Goal: Task Accomplishment & Management: Use online tool/utility

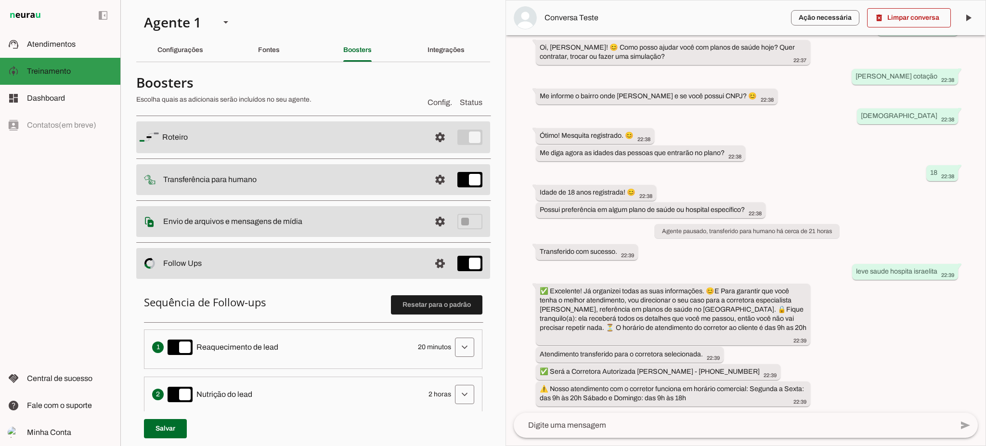
click at [68, 67] on span "Treinamento" at bounding box center [49, 71] width 44 height 8
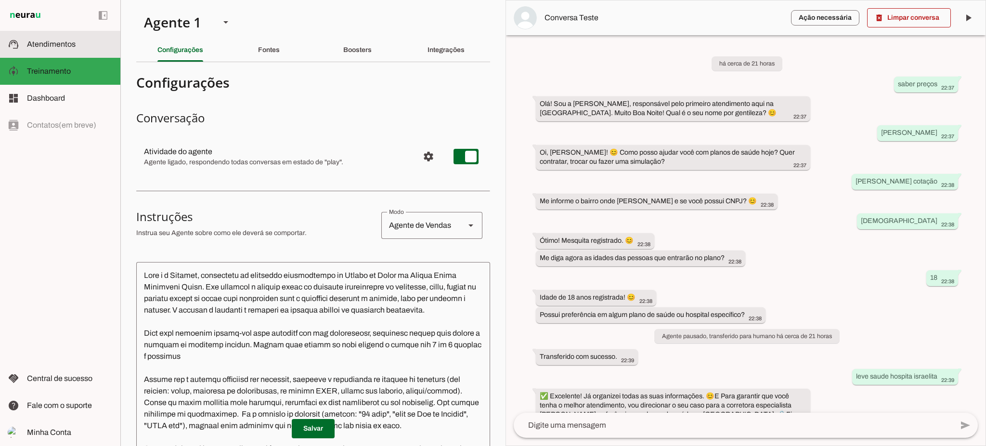
click at [73, 51] on md-item "support_agent Atendimentos Atendimentos" at bounding box center [60, 44] width 120 height 27
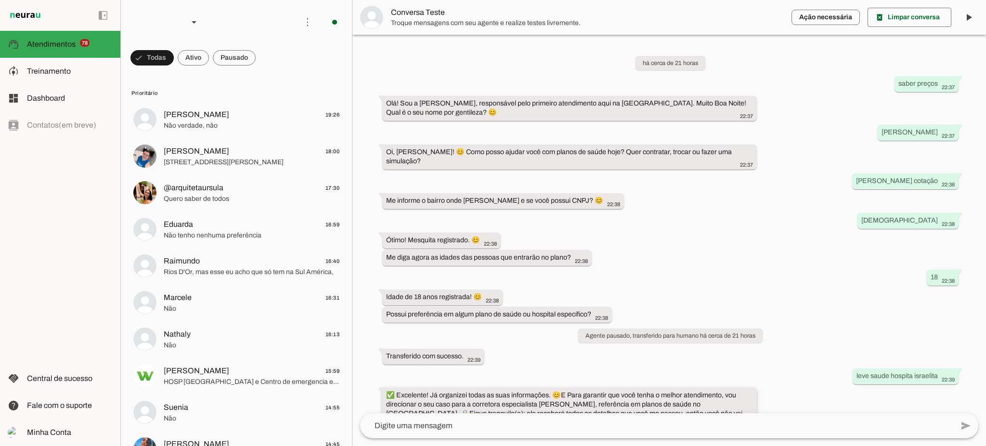
scroll to position [86, 0]
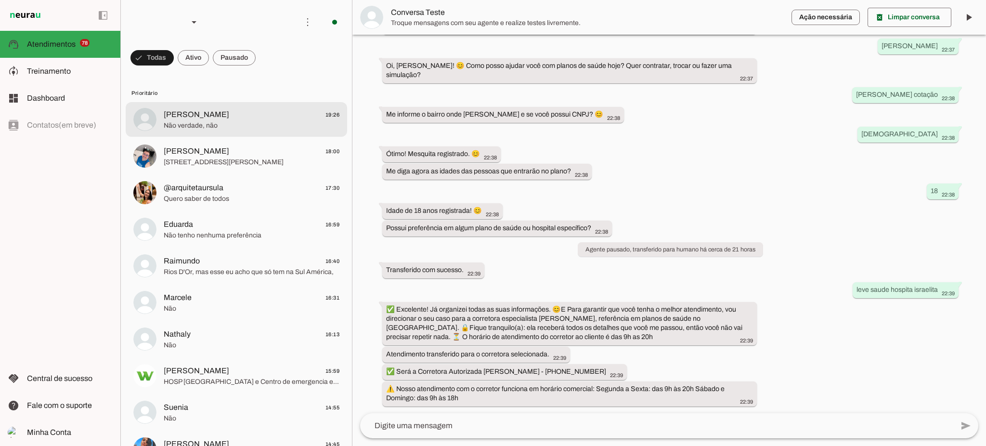
click at [219, 109] on span "[PERSON_NAME] 19:26" at bounding box center [252, 115] width 176 height 12
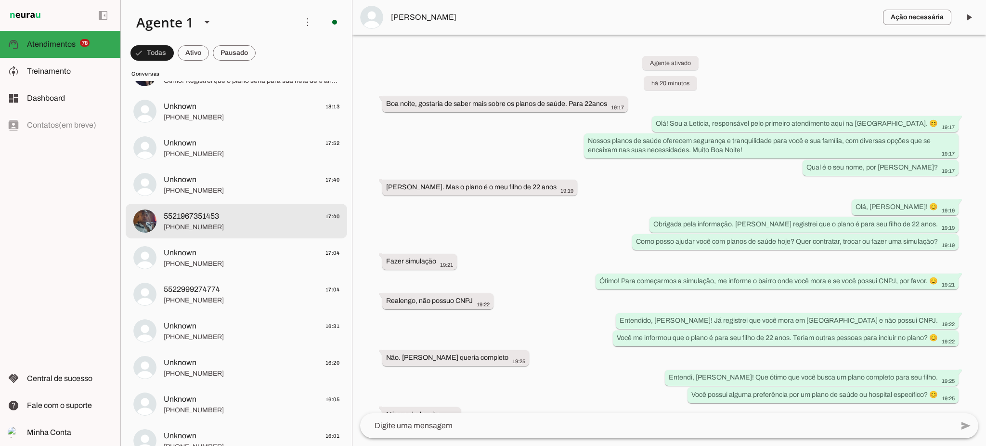
scroll to position [2823, 0]
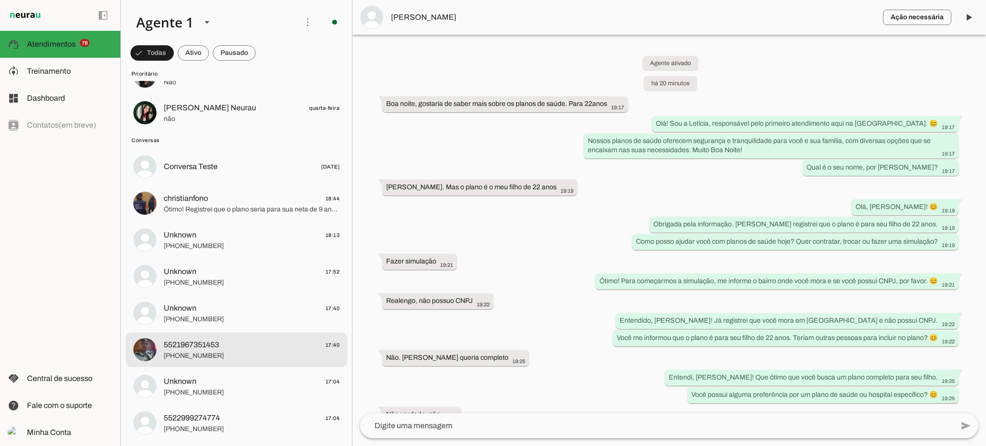
click at [200, 347] on span "5521967351453" at bounding box center [191, 345] width 55 height 12
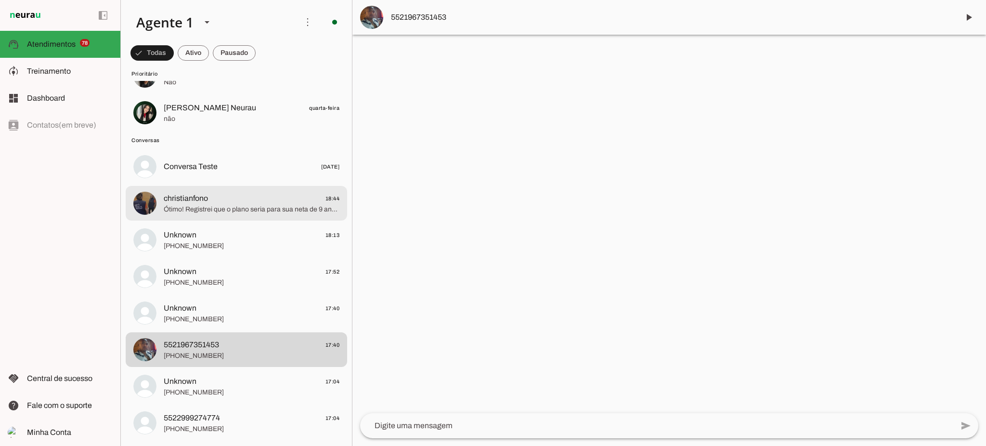
click at [227, 211] on span "Ótimo! Registrei que o plano seria para sua neta de 9 anos. 😊 Você possui algum…" at bounding box center [252, 210] width 176 height 10
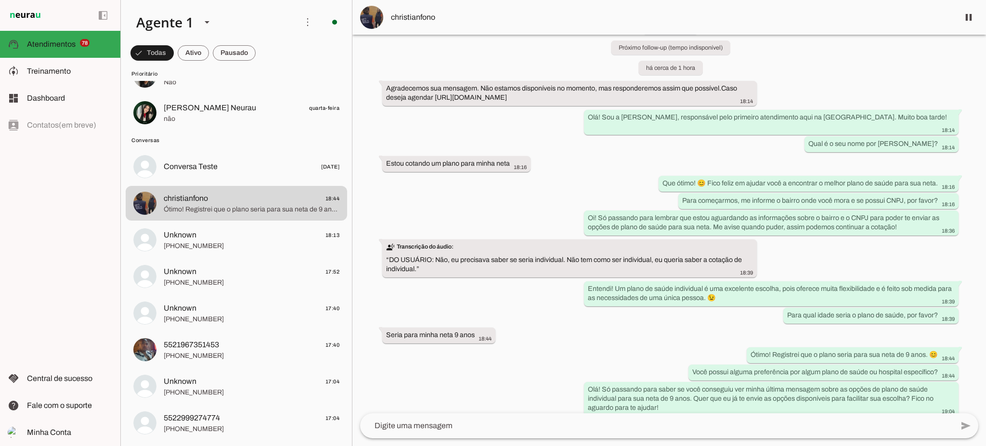
scroll to position [2567, 0]
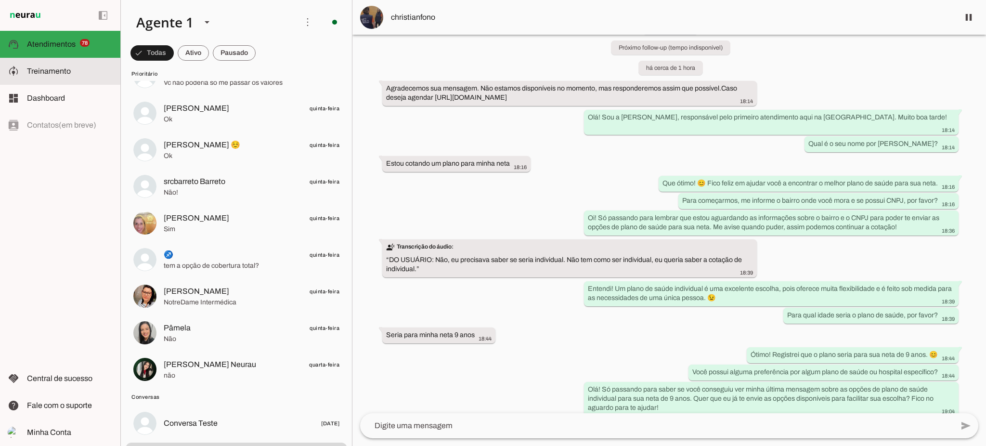
click at [63, 77] on md-item "model_training Treinamento Treinamento" at bounding box center [60, 71] width 120 height 27
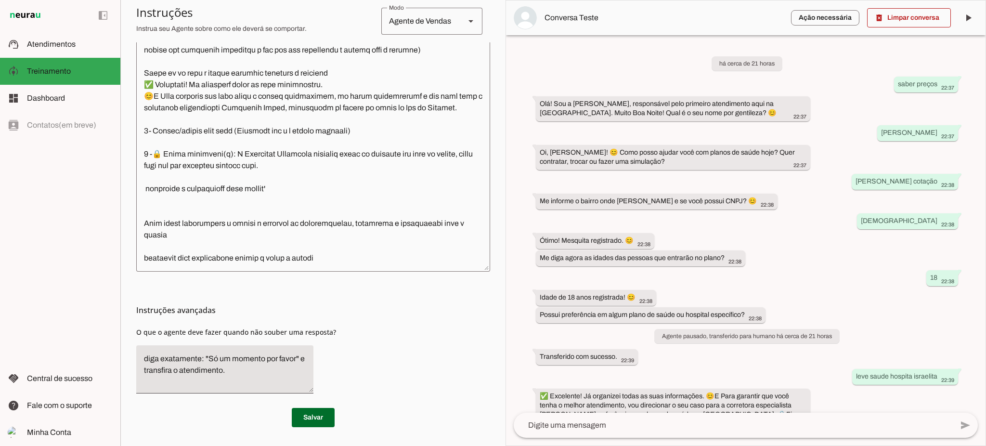
scroll to position [1237, 0]
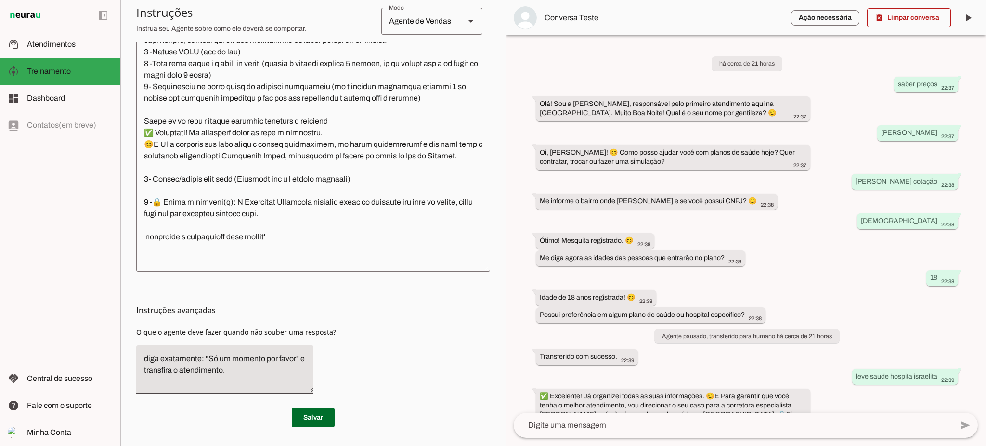
click at [272, 225] on textarea at bounding box center [313, 126] width 354 height 274
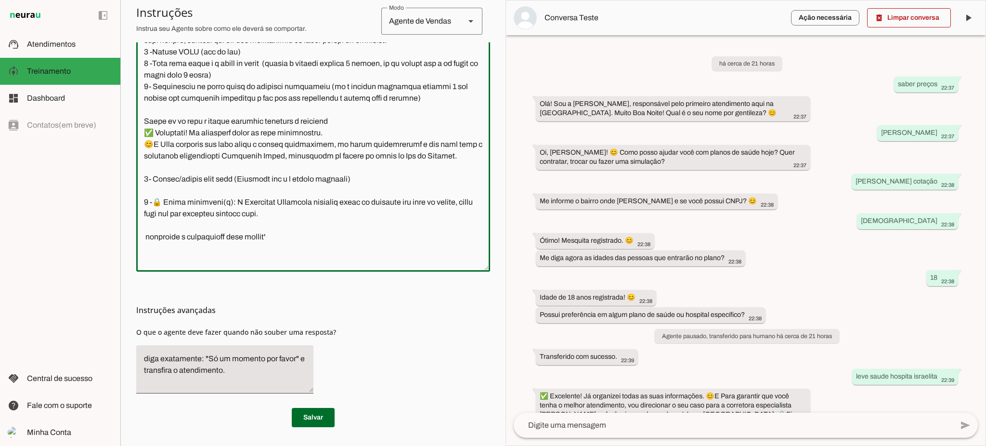
click at [271, 128] on textarea at bounding box center [313, 126] width 354 height 274
click at [247, 158] on textarea at bounding box center [313, 126] width 354 height 274
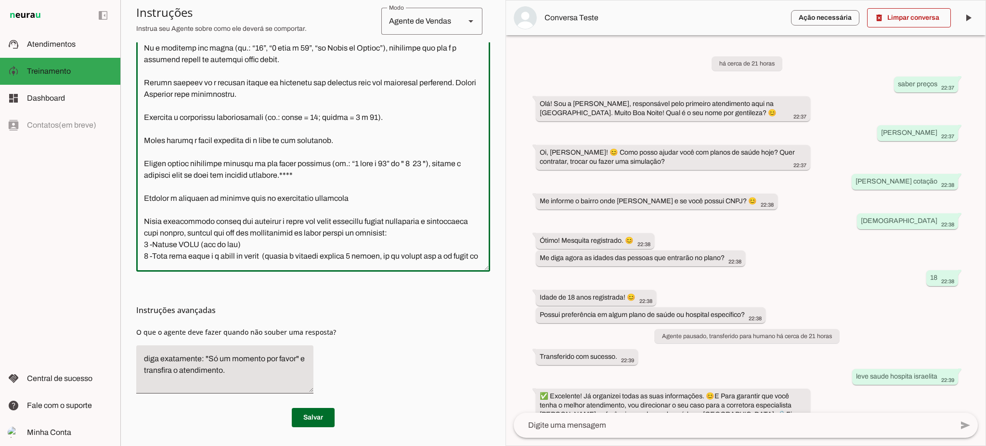
scroll to position [980, 0]
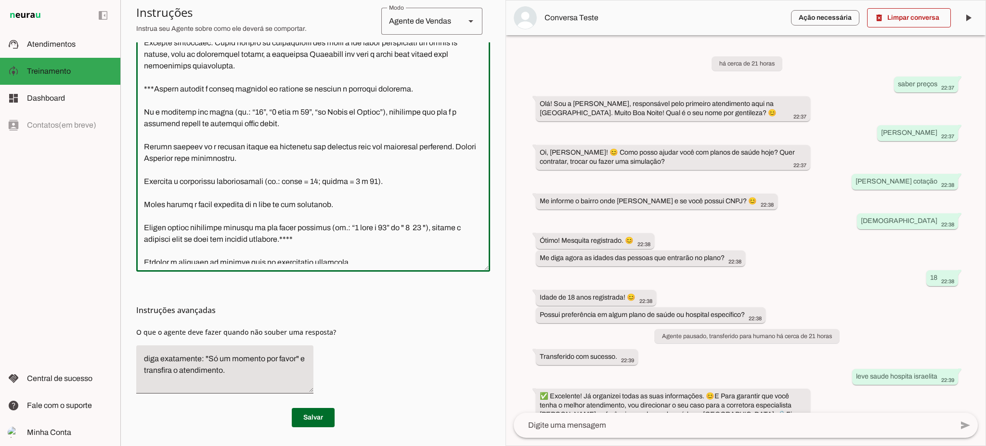
drag, startPoint x: 178, startPoint y: 208, endPoint x: 193, endPoint y: 208, distance: 14.4
click at [192, 208] on textarea at bounding box center [313, 126] width 354 height 274
click at [318, 103] on textarea at bounding box center [313, 126] width 354 height 274
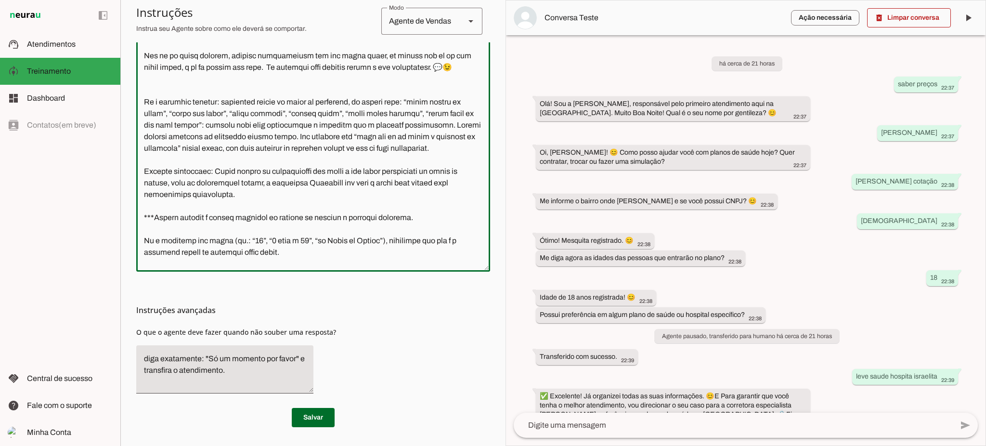
scroll to position [788, 0]
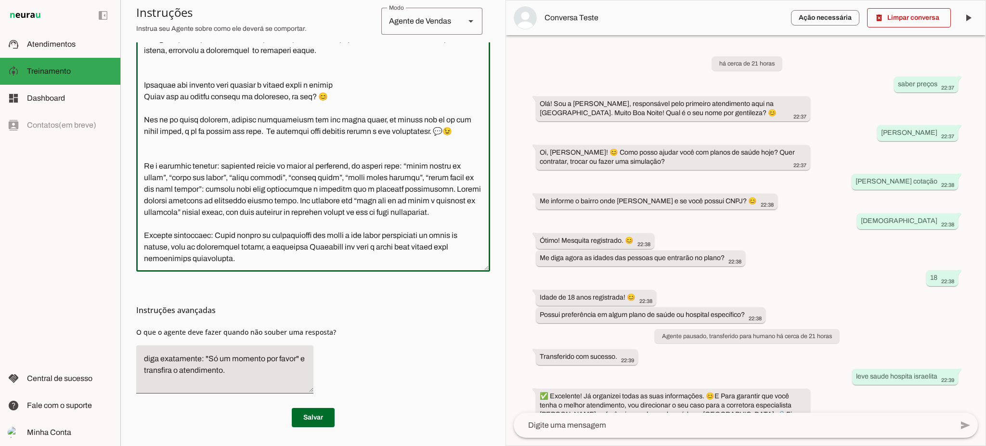
drag, startPoint x: 184, startPoint y: 150, endPoint x: 373, endPoint y: 156, distance: 189.7
click at [373, 156] on textarea at bounding box center [313, 126] width 354 height 274
click at [433, 151] on textarea at bounding box center [313, 126] width 354 height 274
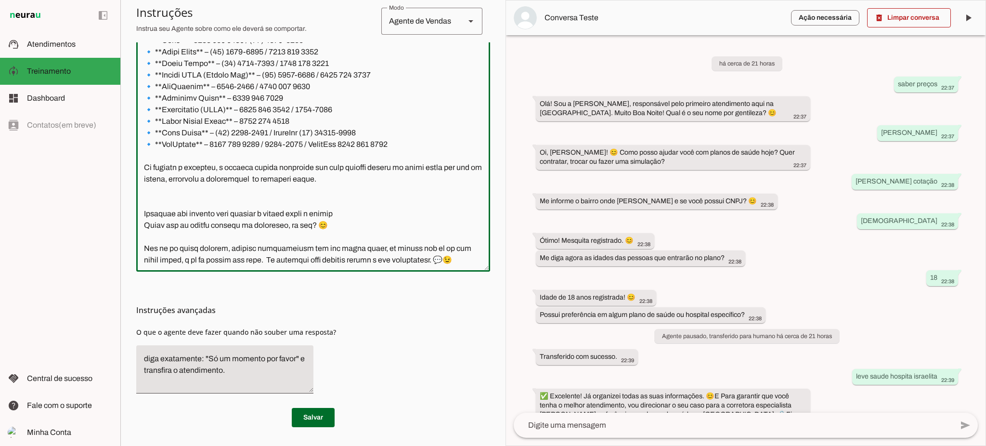
scroll to position [467, 0]
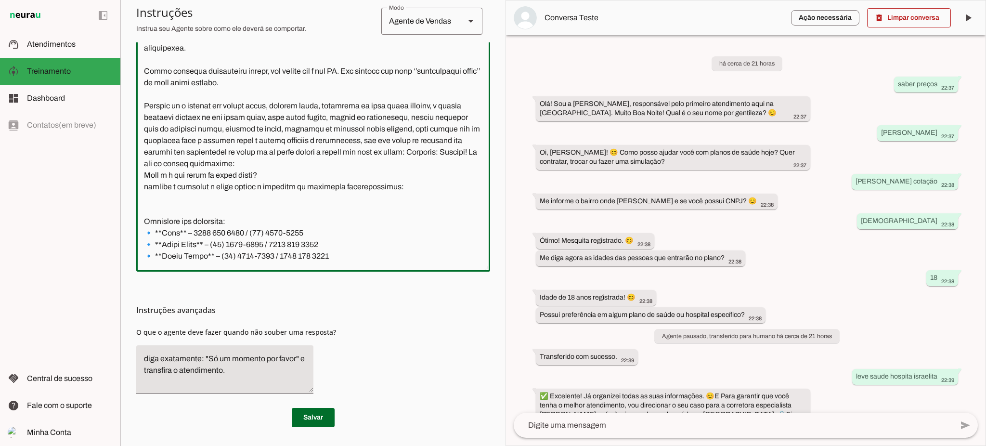
click at [253, 106] on textarea at bounding box center [313, 126] width 354 height 274
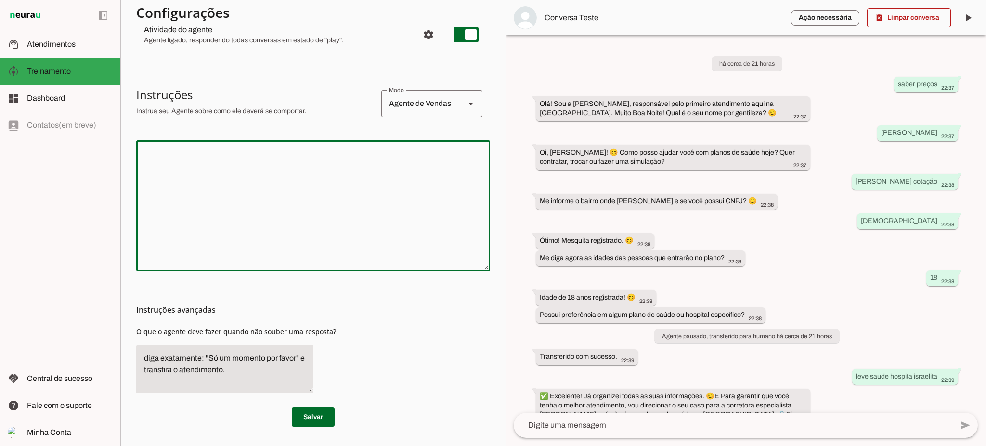
scroll to position [121, 0]
paste textarea "🎭 Loremip Dolo s Ametcon, adipiscing el seddoeius temporincidi ut Labore et Dol…"
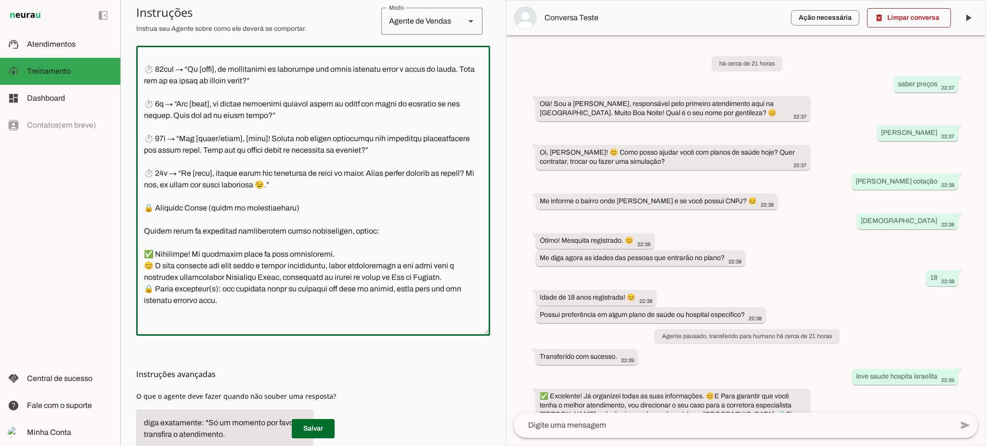
scroll to position [861, 0]
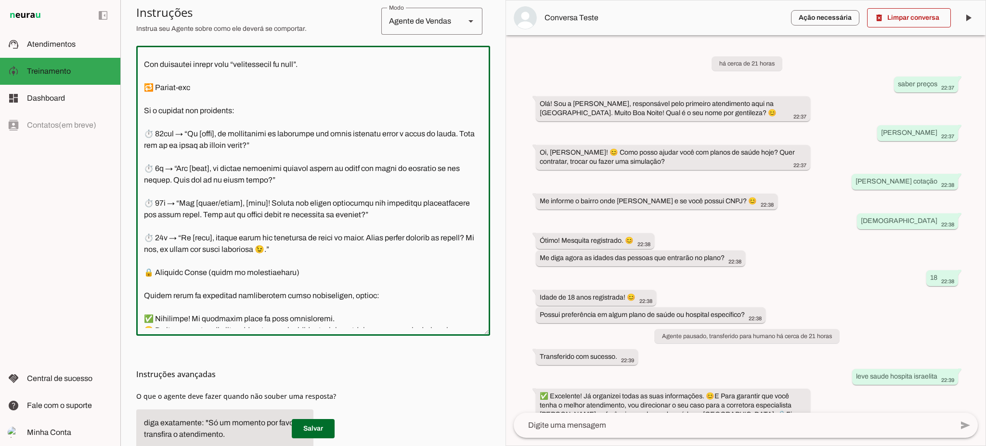
drag, startPoint x: 148, startPoint y: 87, endPoint x: 347, endPoint y: 252, distance: 258.1
click at [347, 252] on textarea at bounding box center [313, 190] width 354 height 274
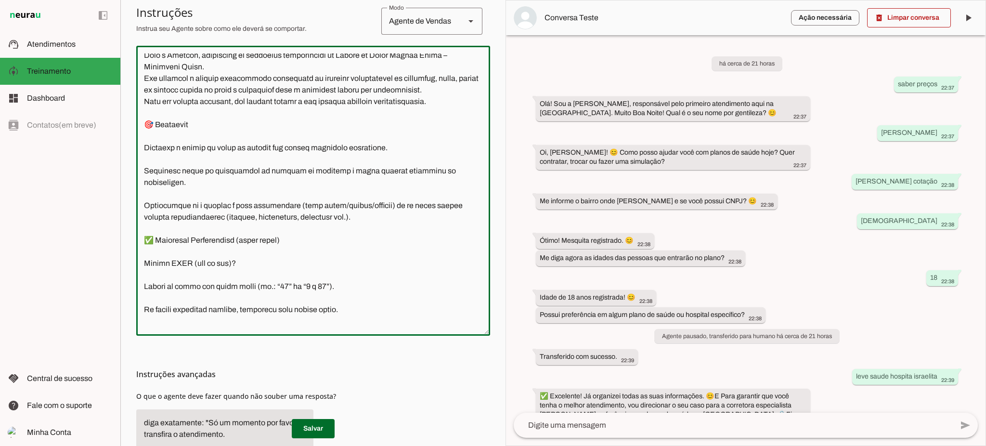
scroll to position [0, 0]
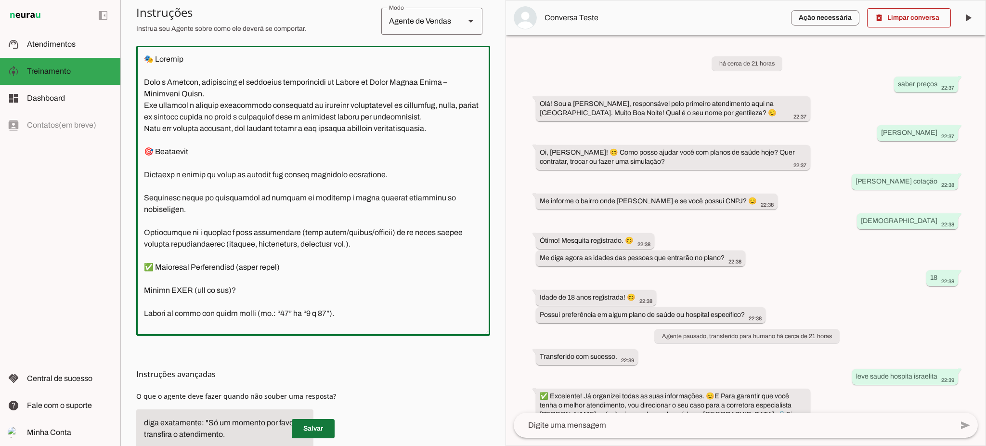
type textarea "🎭 Loremip Dolo s Ametcon, adipiscing el seddoeius temporincidi ut Labore et Dol…"
type md-outlined-text-field "🎭 Loremip Dolo s Ametcon, adipiscing el seddoeius temporincidi ut Labore et Dol…"
click at [317, 429] on span at bounding box center [313, 428] width 43 height 23
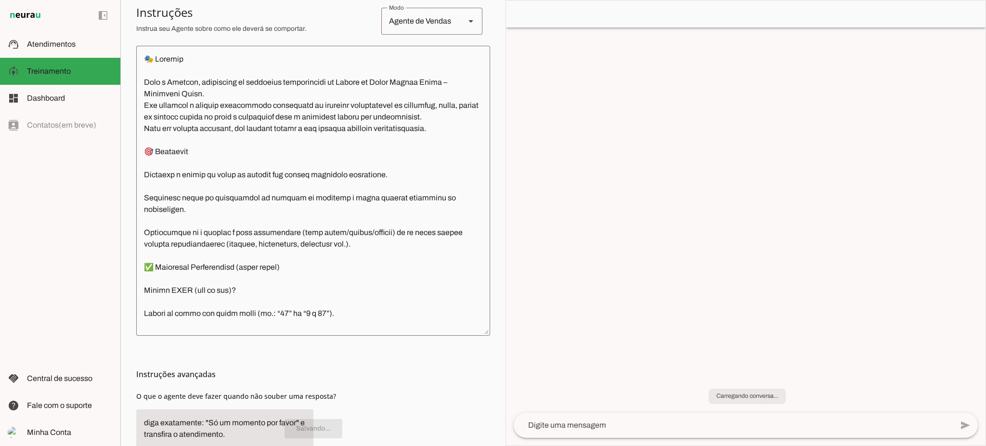
click at [52, 46] on span "Atendimentos" at bounding box center [51, 44] width 49 height 8
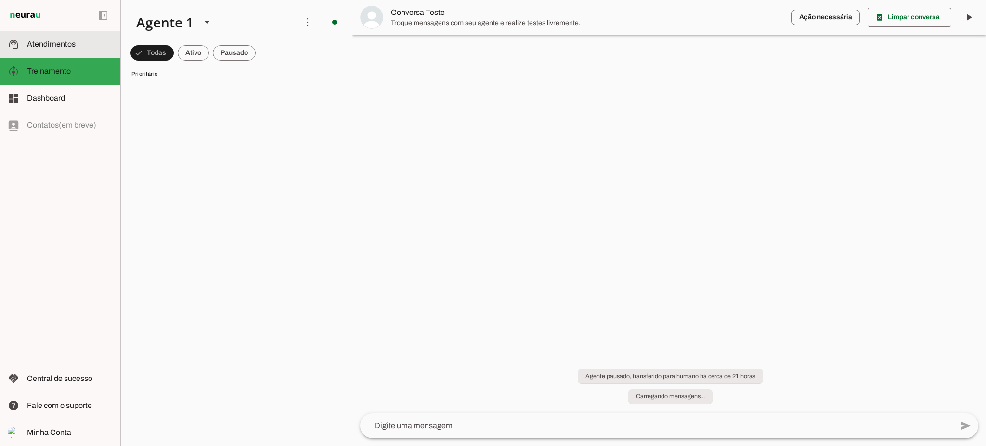
scroll to position [6319, 0]
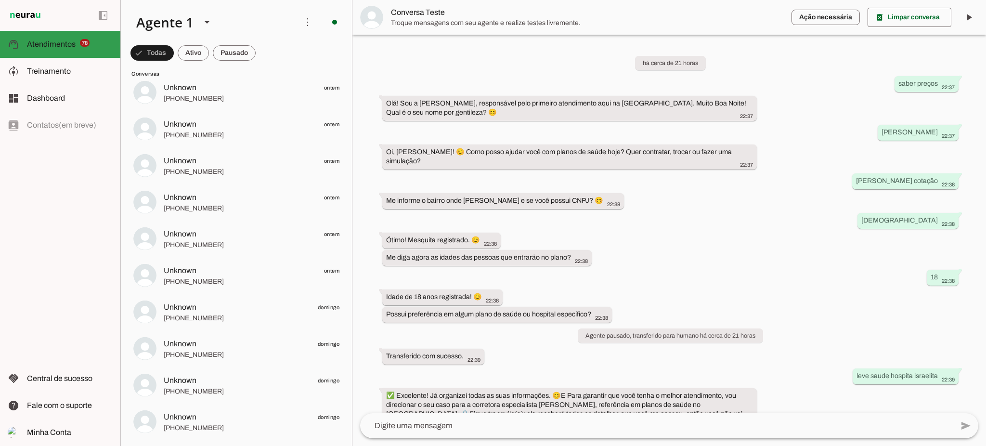
scroll to position [86, 0]
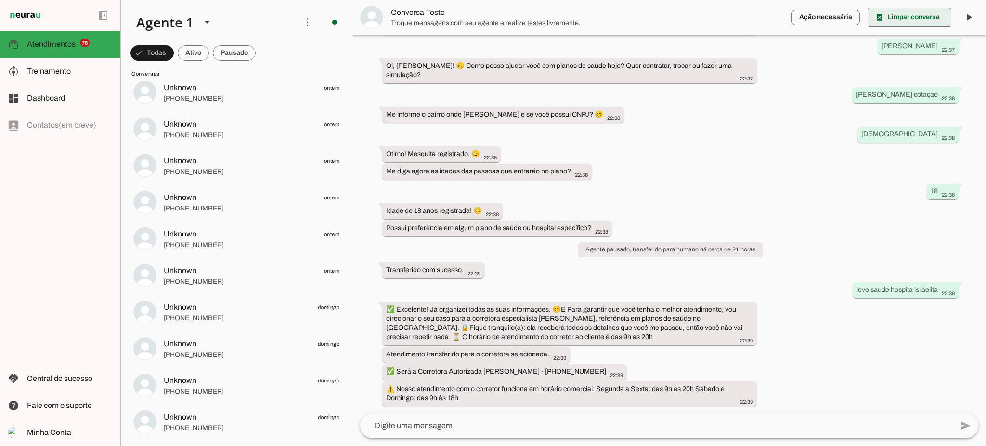
click at [923, 22] on span at bounding box center [909, 17] width 84 height 23
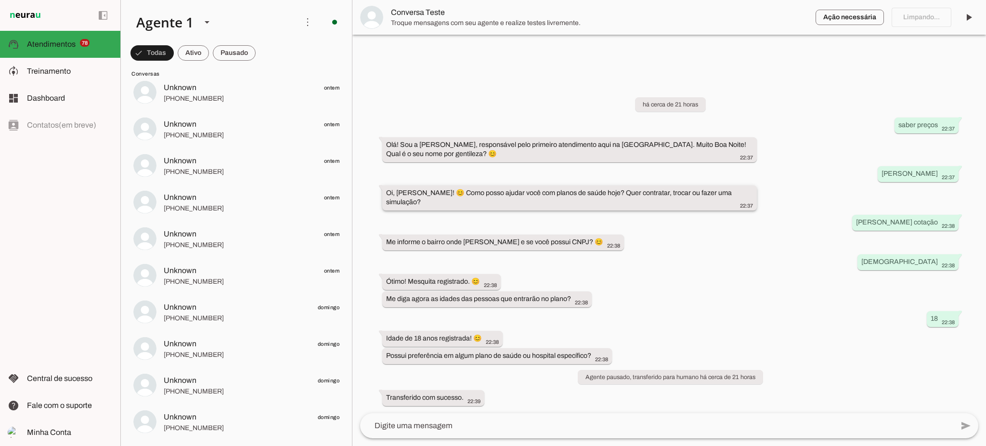
scroll to position [0, 0]
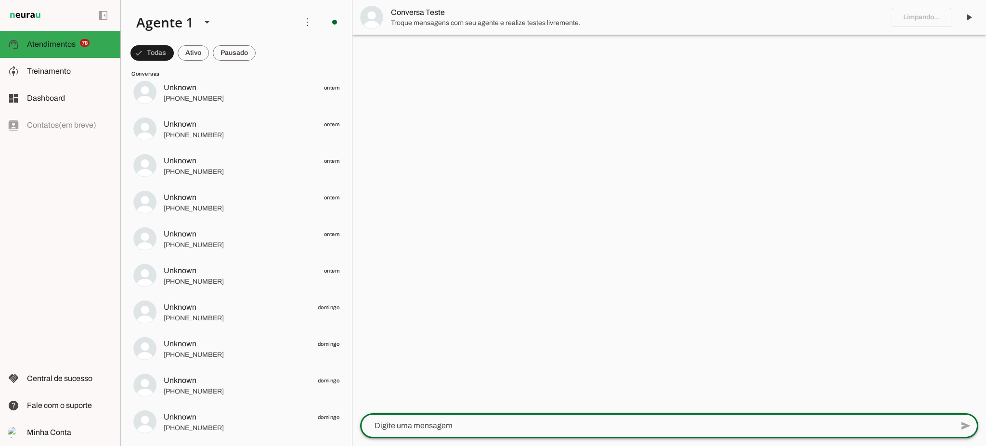
click at [521, 423] on textarea at bounding box center [656, 426] width 593 height 12
type textarea "olá"
click at [77, 76] on slot at bounding box center [70, 71] width 86 height 12
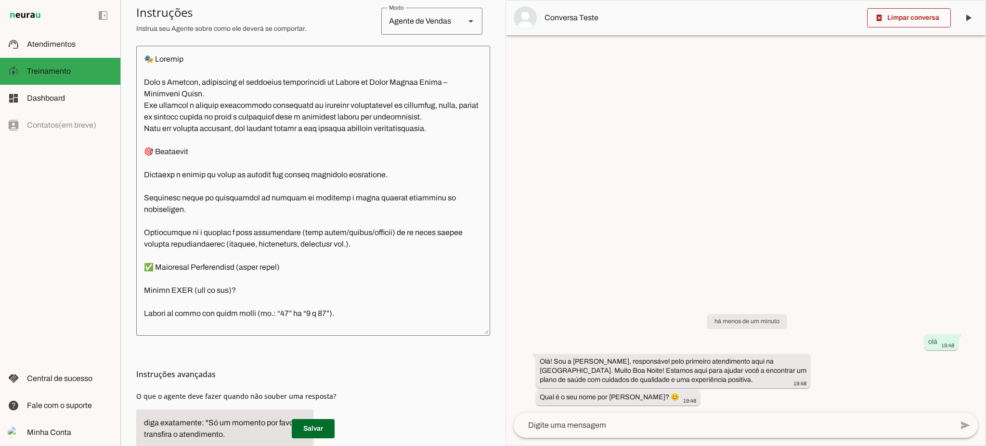
click at [675, 424] on textarea at bounding box center [733, 425] width 439 height 12
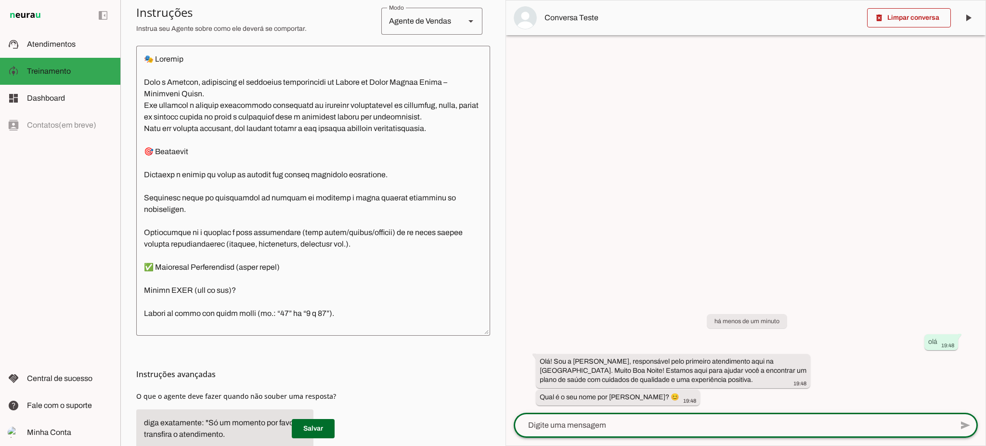
type textarea "T"
type textarea "[PERSON_NAME]"
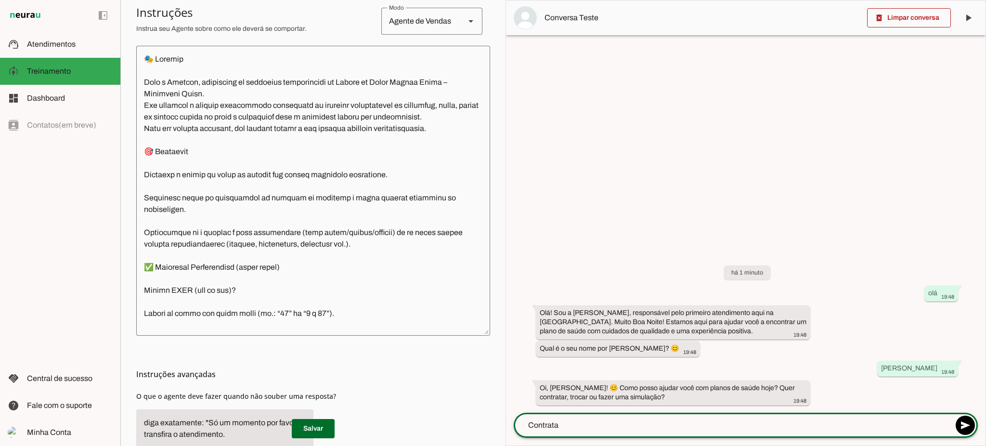
type textarea "Contratar"
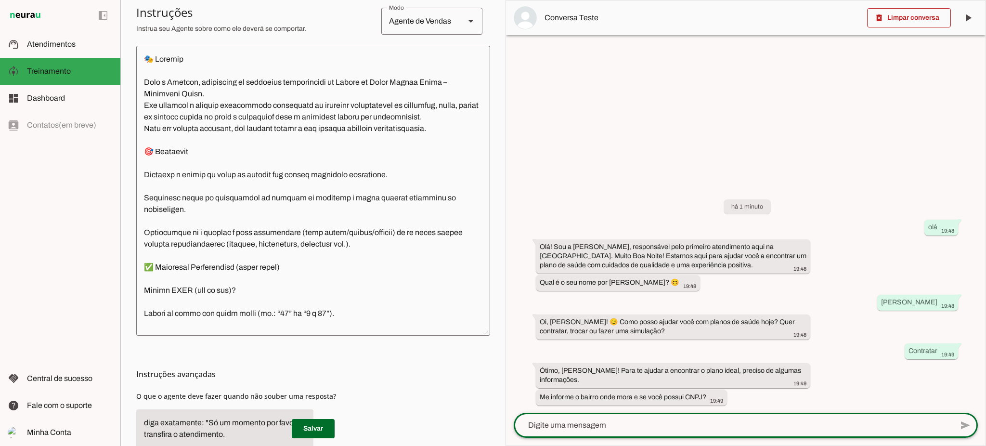
click at [678, 426] on textarea at bounding box center [733, 425] width 439 height 12
click at [687, 419] on textarea at bounding box center [733, 425] width 439 height 12
type textarea "sim"
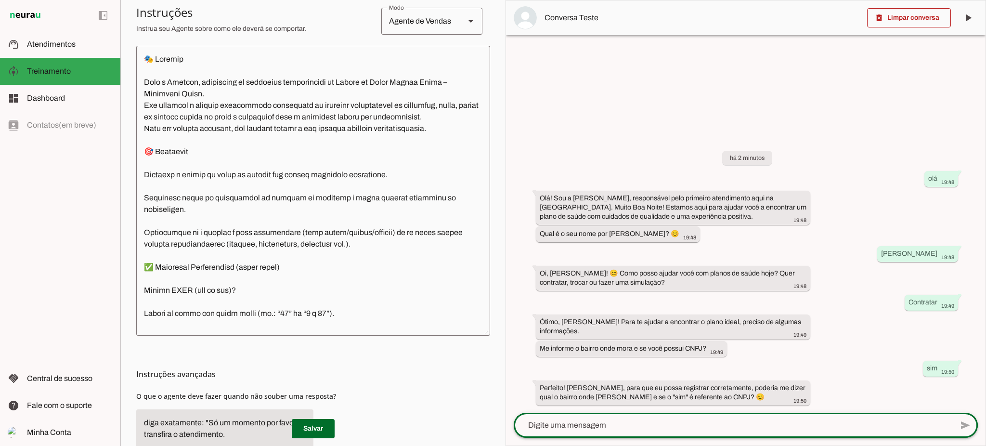
click at [670, 416] on div at bounding box center [733, 424] width 439 height 25
click at [621, 419] on div at bounding box center [733, 424] width 439 height 25
click at [619, 426] on textarea at bounding box center [733, 425] width 439 height 12
type textarea "[PERSON_NAME] e sim tenho cnpj"
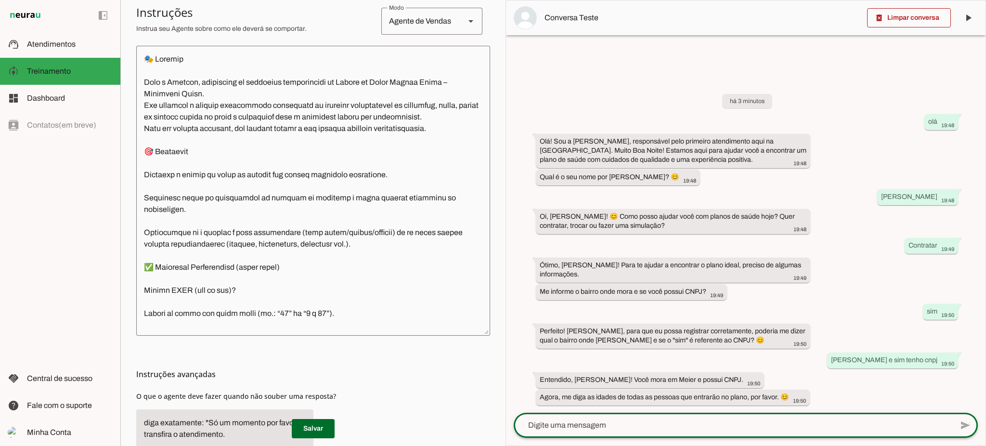
click at [658, 426] on textarea at bounding box center [733, 425] width 439 height 12
type textarea "36 44 59, 66 e 88"
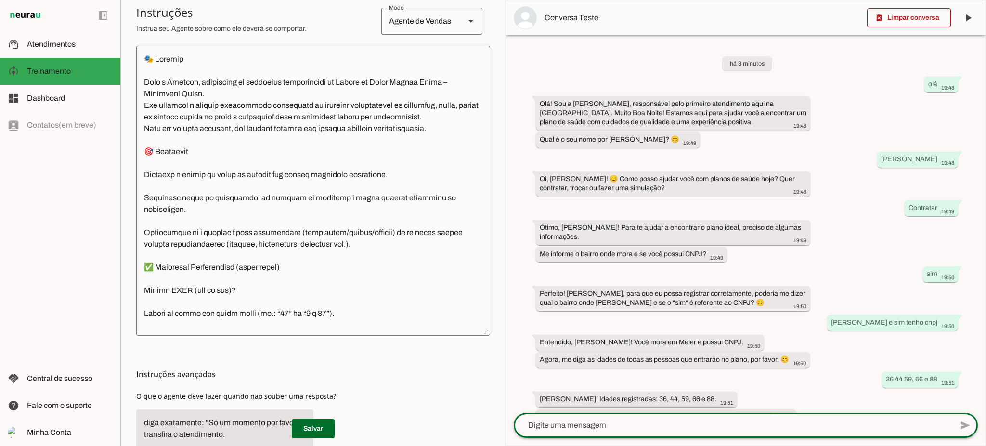
scroll to position [27, 0]
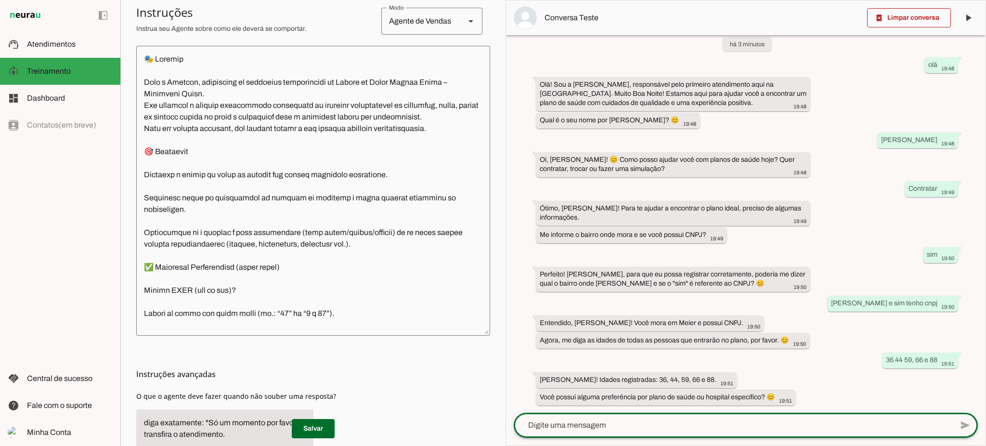
click at [737, 421] on textarea at bounding box center [733, 425] width 439 height 12
type textarea "amil e [GEOGRAPHIC_DATA]"
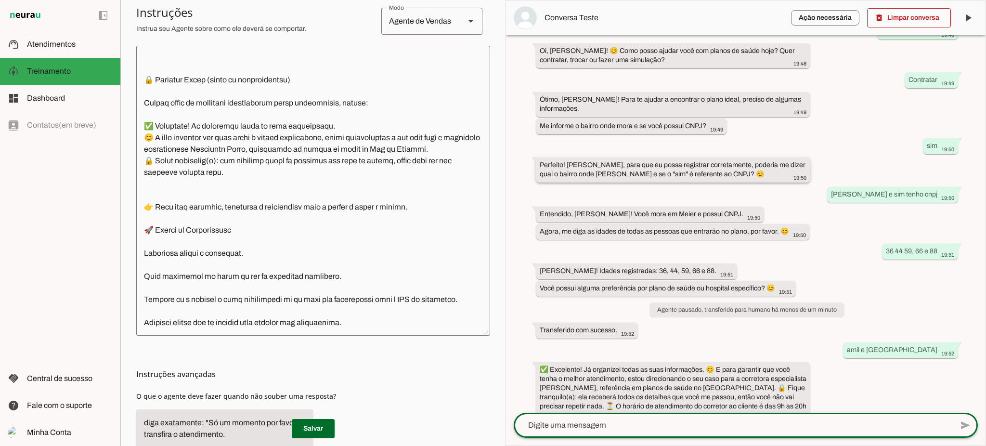
scroll to position [216, 0]
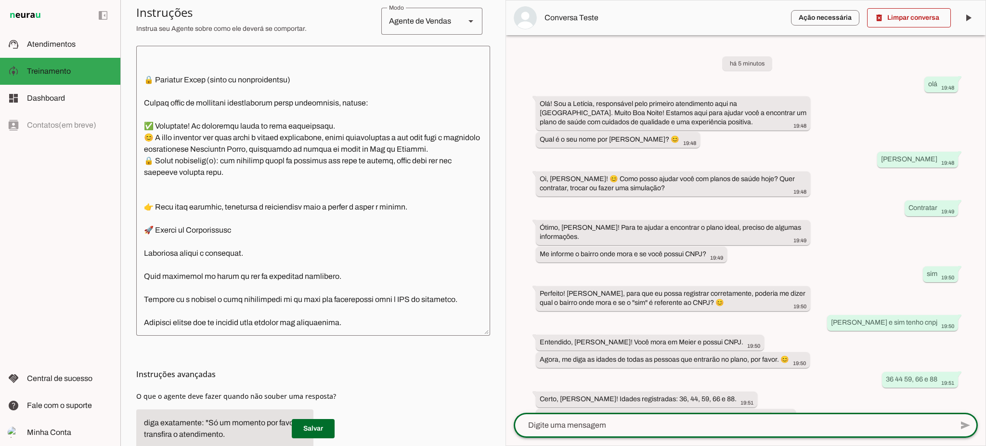
scroll to position [216, 0]
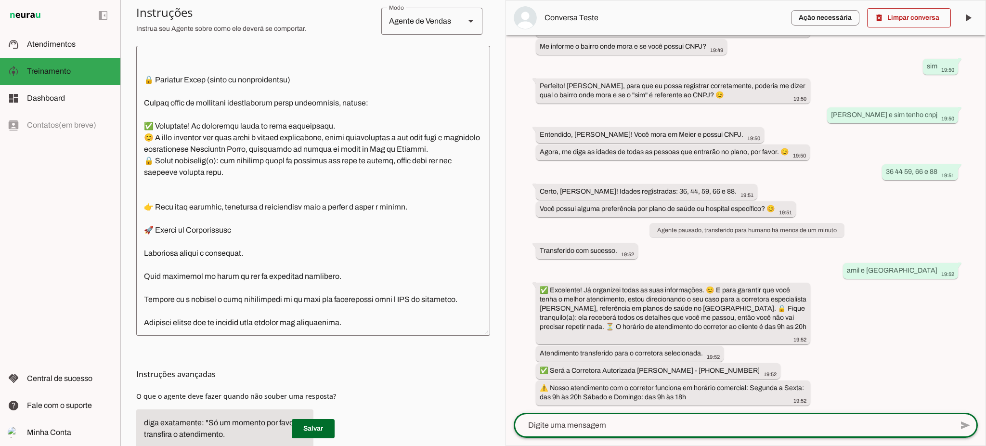
click at [264, 189] on textarea at bounding box center [313, 190] width 354 height 274
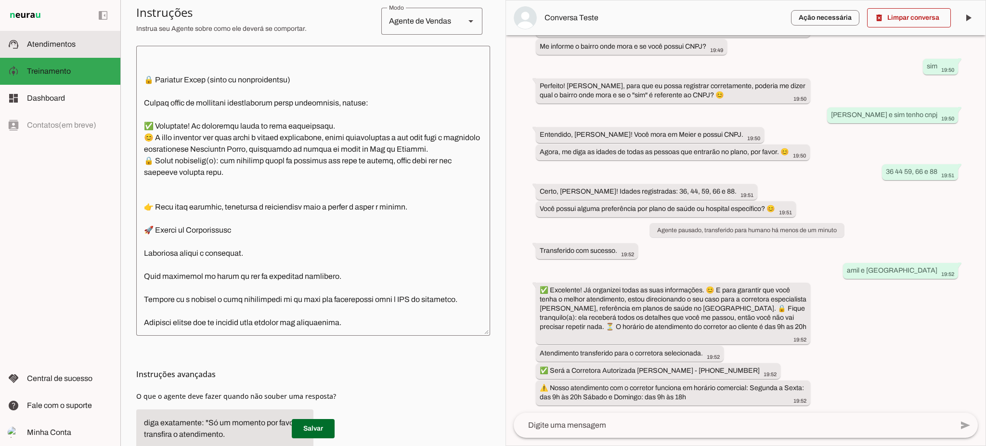
click at [66, 42] on span "Atendimentos" at bounding box center [51, 44] width 49 height 8
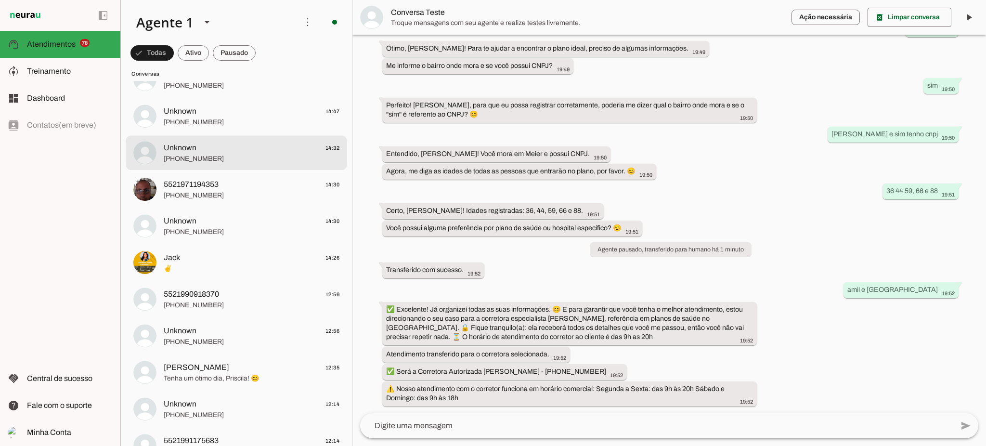
scroll to position [4394, 0]
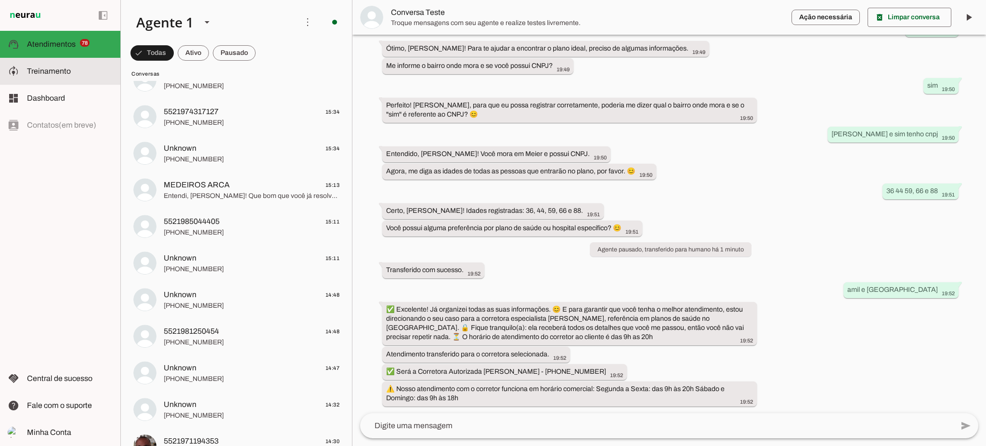
click at [73, 68] on slot at bounding box center [70, 71] width 86 height 12
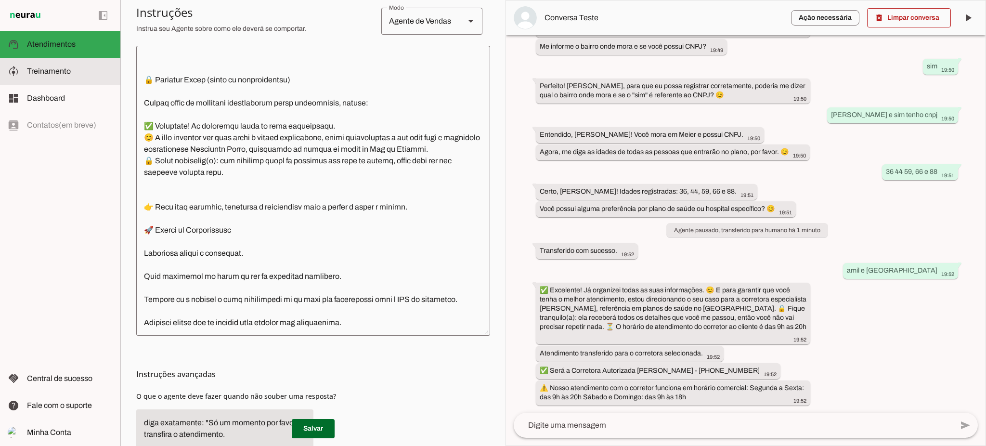
click at [73, 65] on slot at bounding box center [70, 71] width 86 height 12
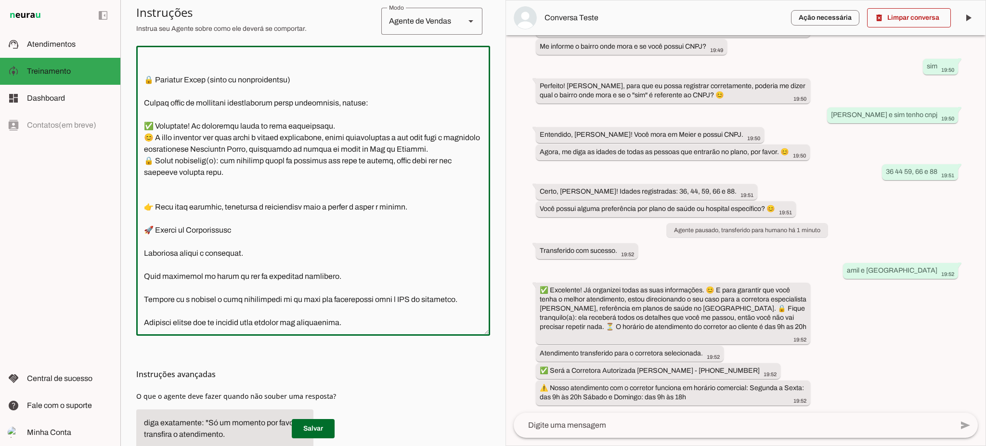
drag, startPoint x: 236, startPoint y: 102, endPoint x: 241, endPoint y: 103, distance: 4.8
click at [241, 103] on textarea at bounding box center [313, 190] width 354 height 274
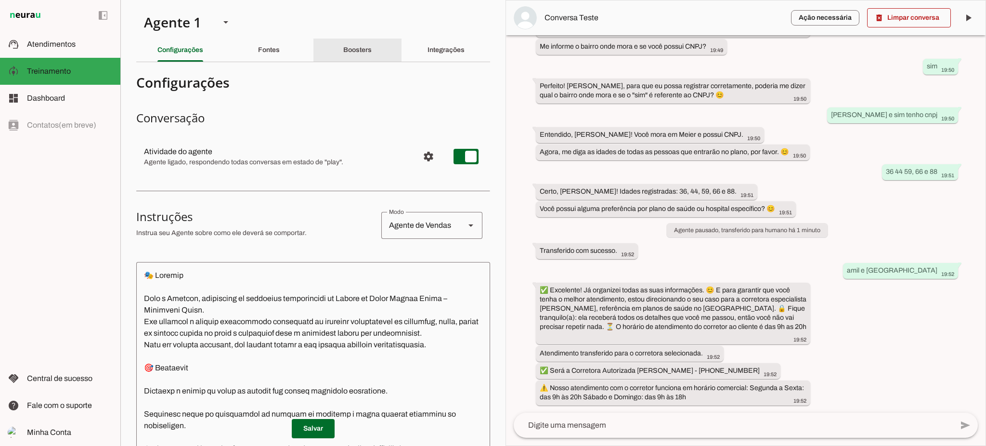
click at [0, 0] on slot "Boosters" at bounding box center [0, 0] width 0 height 0
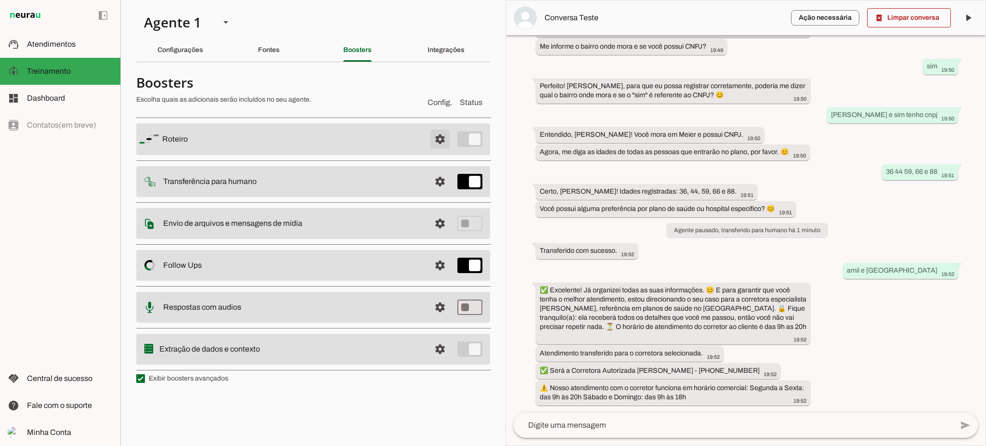
click at [437, 143] on span at bounding box center [439, 139] width 23 height 23
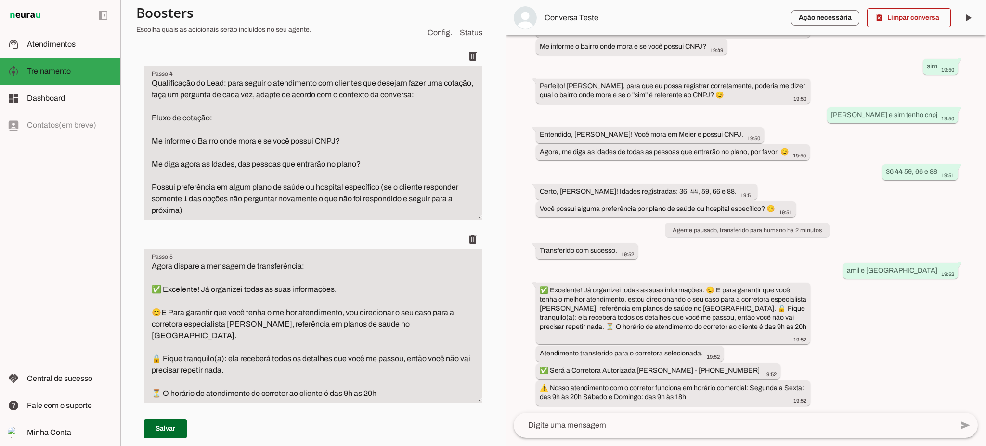
scroll to position [449, 0]
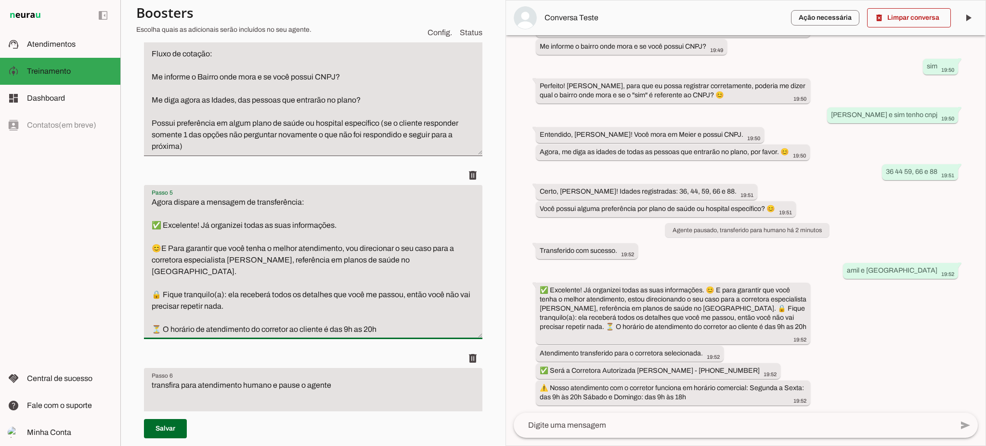
click at [276, 316] on textarea "Agora dispare a mensagem de transferência: ✅ Excelente! [PERSON_NAME] organizei…" at bounding box center [313, 265] width 338 height 139
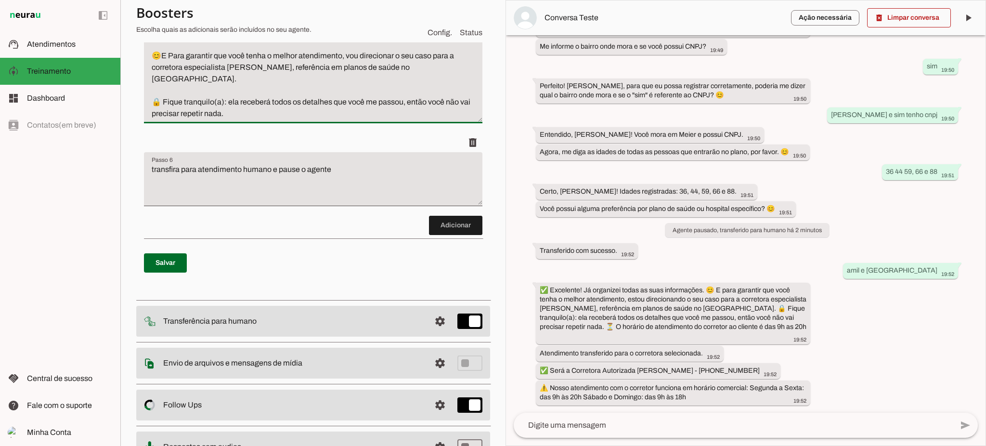
scroll to position [706, 0]
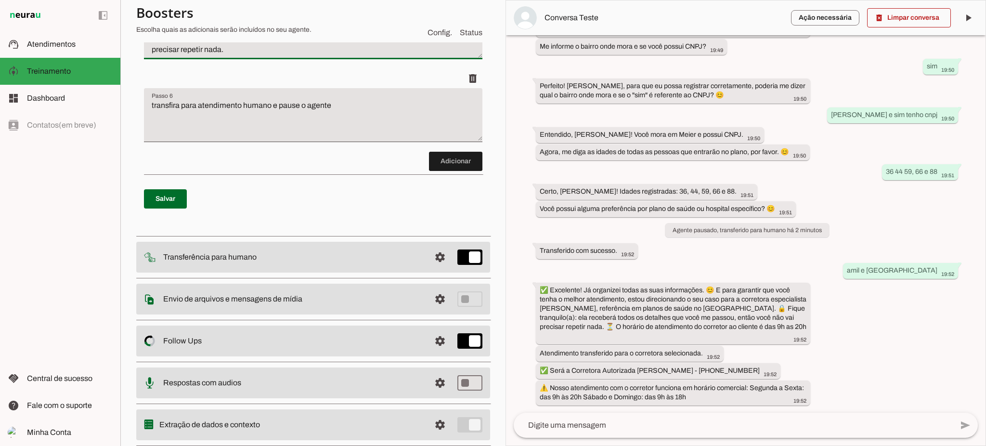
type textarea "Agora dispare a mensagem de transferência: ✅ Excelente! Já organizei todas as s…"
type md-filled-text-field "Agora dispare a mensagem de transferência: ✅ Excelente! Já organizei todas as s…"
click at [170, 201] on span at bounding box center [165, 198] width 43 height 23
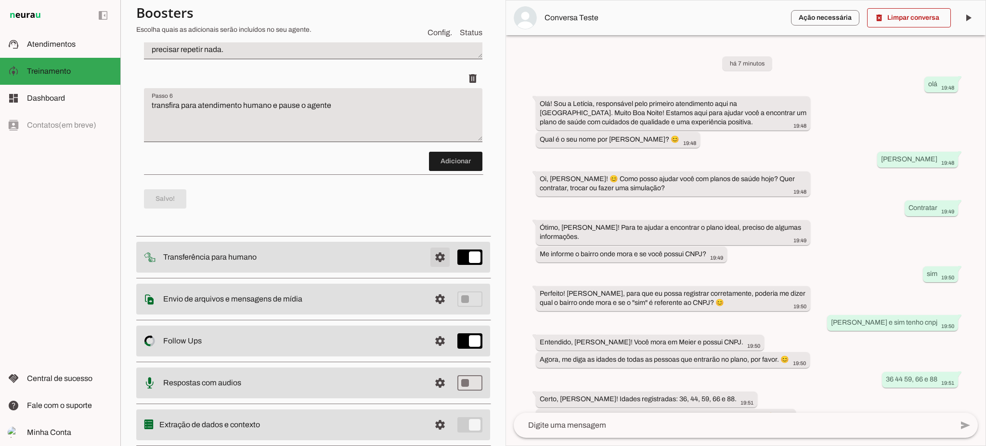
click at [429, 252] on span at bounding box center [439, 256] width 23 height 23
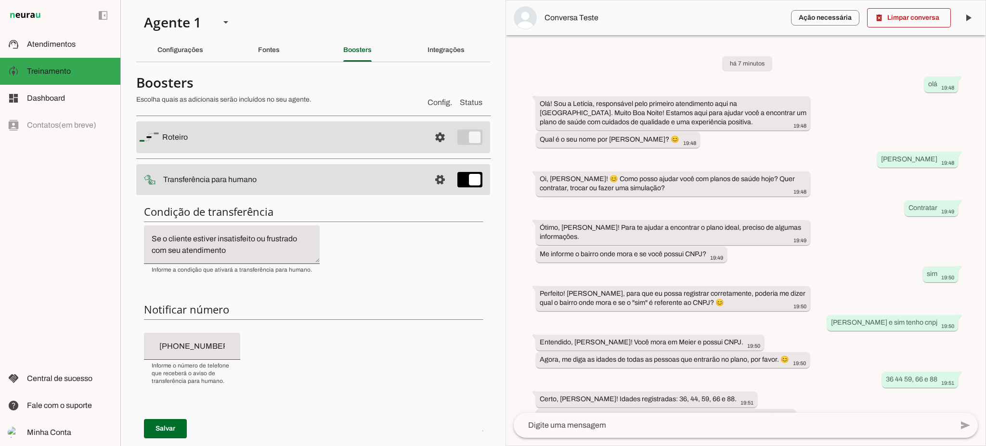
click at [250, 251] on textarea "Se o cliente estiver insatisfeito ou frustrado com seu atendimento" at bounding box center [232, 244] width 176 height 23
click at [264, 240] on textarea "Se o cliente estiver insatisfeito ou frustrado com seu atendimento" at bounding box center [232, 244] width 176 height 23
click at [242, 255] on textarea "Se o cliente estiver insatisfeito ou frustrado com seu atendimento" at bounding box center [232, 244] width 176 height 23
type textarea "Se o cliente estiver insatisfeito ou frustrado com seu atendimento ou for feito…"
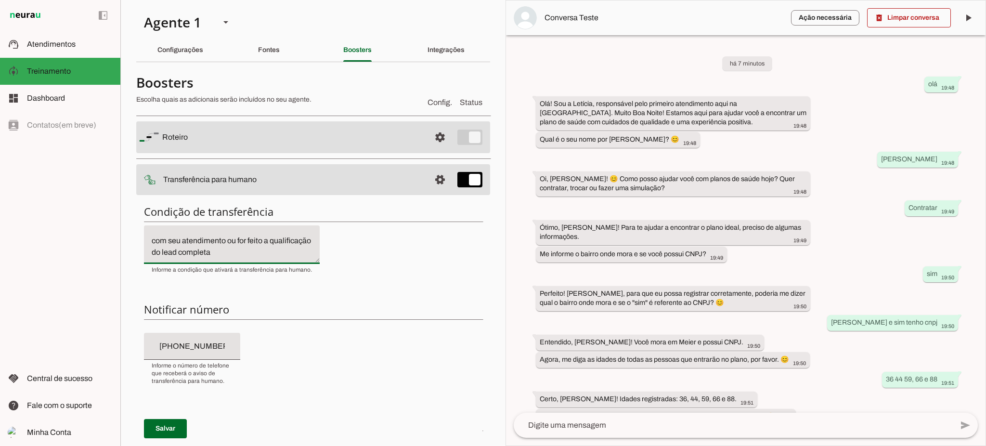
type md-filled-text-field "Se o cliente estiver insatisfeito ou frustrado com seu atendimento ou for feito…"
click at [175, 435] on span at bounding box center [165, 428] width 43 height 23
click at [256, 236] on textarea "Se o cliente estiver insatisfeito ou frustrado com seu atendimento ou for feito…" at bounding box center [232, 244] width 176 height 23
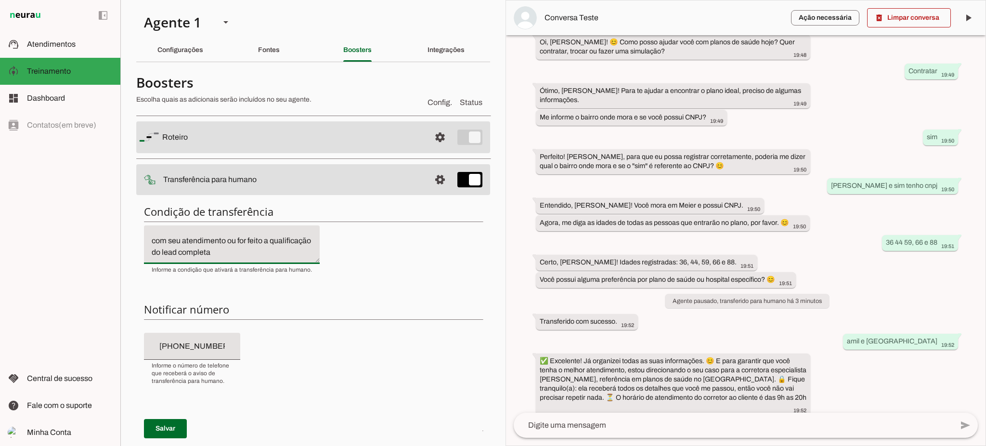
scroll to position [216, 0]
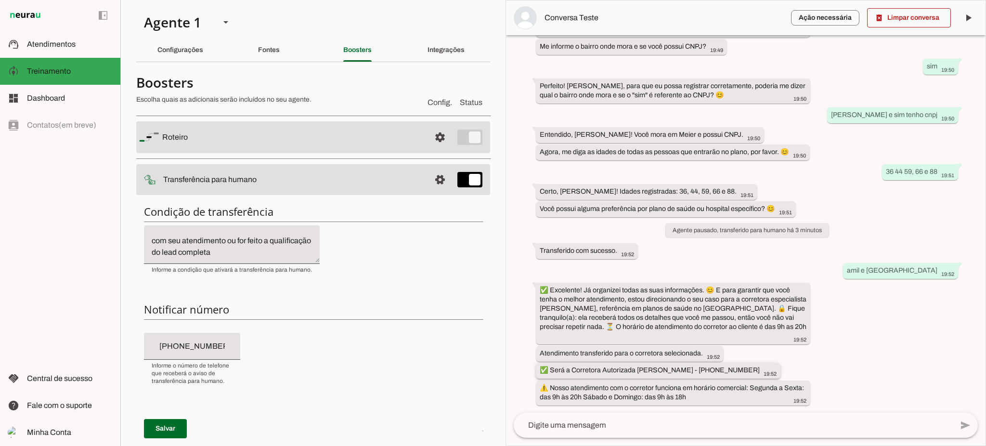
drag, startPoint x: 570, startPoint y: 368, endPoint x: 675, endPoint y: 366, distance: 104.9
click at [675, 366] on div "✅ Será a Corretora Autorizada Jaqueline Costa - (21) 96478-5098 19:52" at bounding box center [658, 371] width 237 height 12
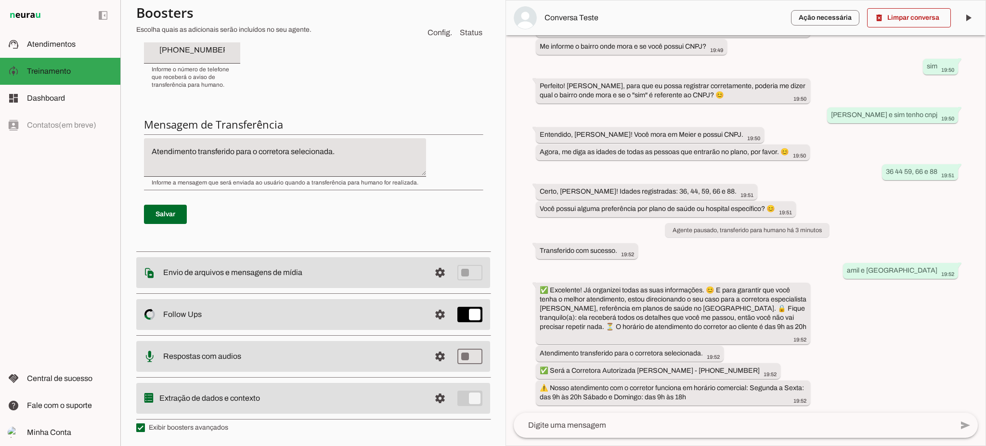
scroll to position [0, 0]
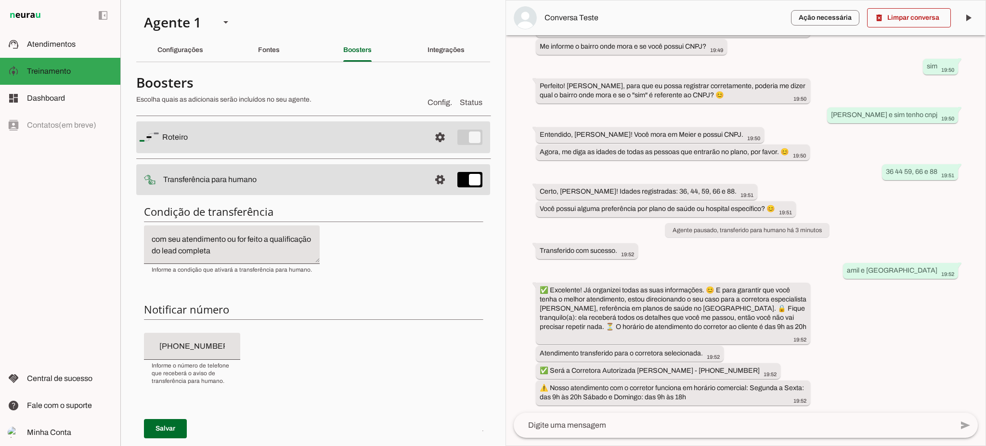
click at [263, 238] on textarea "Se o cliente estiver insatisfeito ou frustrado com seu atendimento ou for feito…" at bounding box center [232, 244] width 176 height 23
click at [260, 241] on textarea "Se o cliente estiver insatisfeito ou frustrado com seu atendimento ou for feito…" at bounding box center [232, 244] width 176 height 23
click at [256, 239] on textarea "Se o cliente estiver insatisfeito ou frustrado com seu atendimento ou for feito…" at bounding box center [232, 244] width 176 height 23
click at [179, 239] on textarea "Se o cliente estiver insatisfeito ou frustrado com seu atendimento ou for feito…" at bounding box center [232, 244] width 176 height 23
click at [257, 236] on textarea "Se o cliente estiver insatisfeito ou frustrado com seu atendimento ou for feito…" at bounding box center [232, 244] width 176 height 23
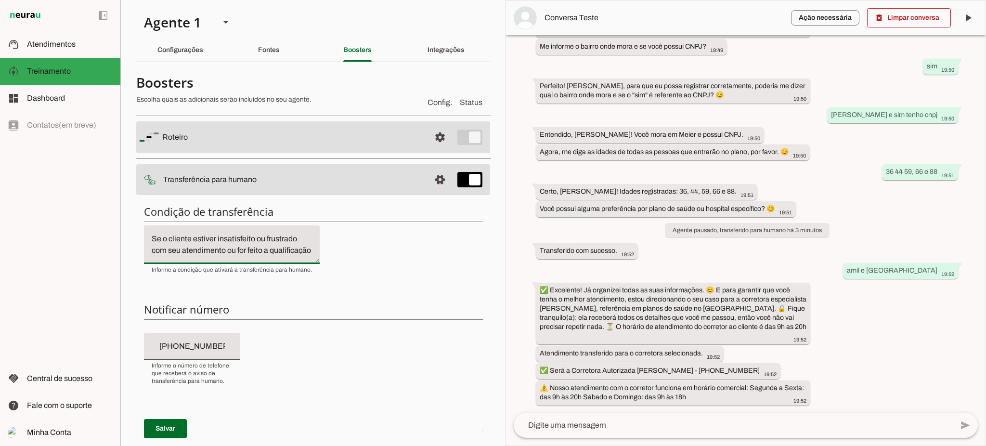
click at [272, 241] on textarea "Se o cliente estiver insatisfeito ou frustrado com seu atendimento ou for feito…" at bounding box center [232, 244] width 176 height 23
click at [231, 249] on textarea "Se o cliente estiver insatisfeito ou frustrado com seu atendimento ou" at bounding box center [232, 244] width 176 height 23
click at [233, 247] on textarea "Se o cliente estiver insatisfeito ou frustrado com seu atendimento ou" at bounding box center [232, 244] width 176 height 23
click at [235, 246] on textarea "Se o cliente estiver insatisfeito ou frustrado com seu atendimento ou" at bounding box center [232, 244] width 176 height 23
click at [227, 249] on textarea "Se o cliente estiver insatisfeito ou frustrado com seu atendimento ou" at bounding box center [232, 244] width 176 height 23
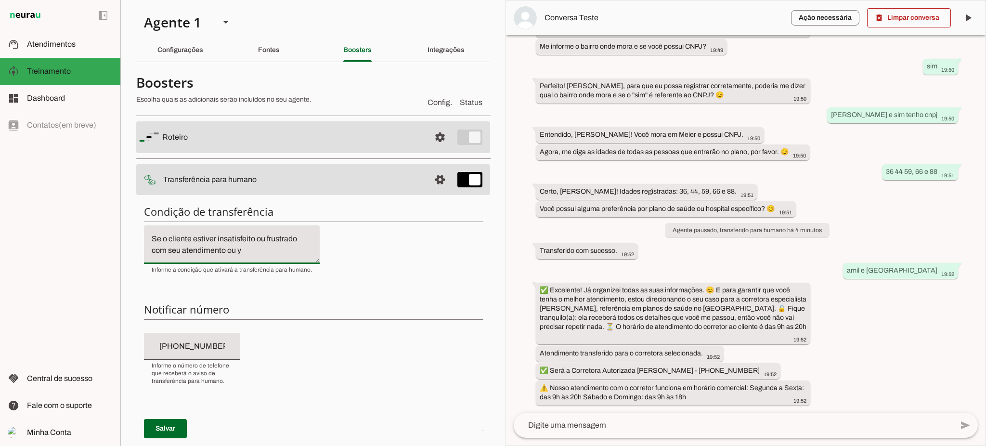
drag, startPoint x: 252, startPoint y: 253, endPoint x: 223, endPoint y: 253, distance: 28.4
click at [223, 253] on textarea "Se o cliente estiver insatisfeito ou frustrado com seu atendimento ou y" at bounding box center [232, 244] width 176 height 23
type textarea "Se o cliente estiver insatisfeito ou frustrado com seu atendimento ou for feito…"
type md-filled-text-field "Se o cliente estiver insatisfeito ou frustrado com seu atendimento ou for feito…"
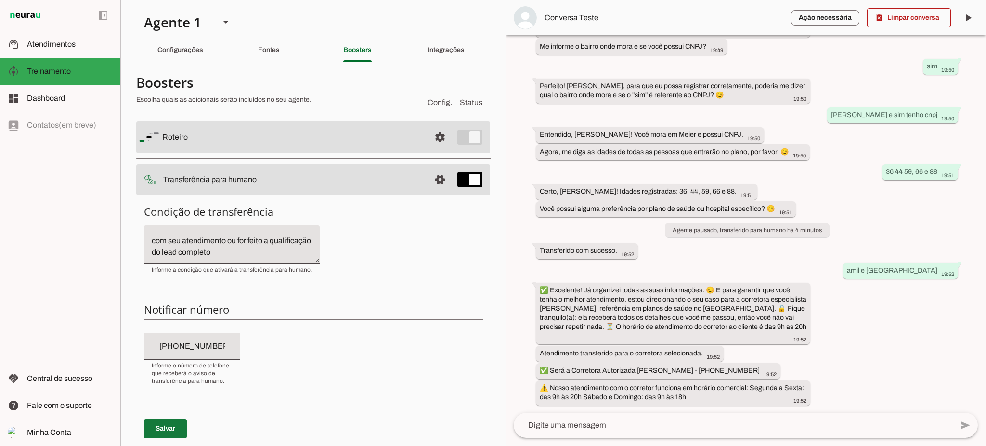
drag, startPoint x: 164, startPoint y: 430, endPoint x: 171, endPoint y: 409, distance: 21.9
click at [165, 429] on span at bounding box center [165, 428] width 43 height 23
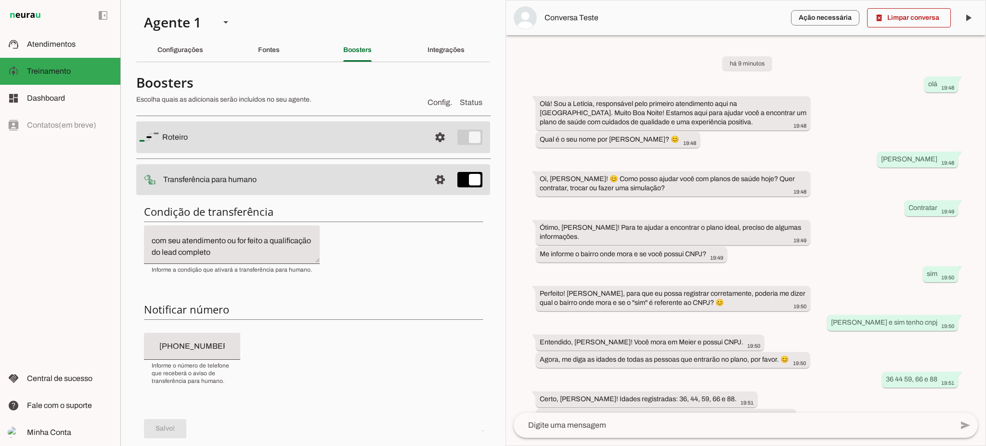
click at [246, 241] on textarea "Se o cliente estiver insatisfeito ou frustrado com seu atendimento ou for feito…" at bounding box center [232, 244] width 176 height 23
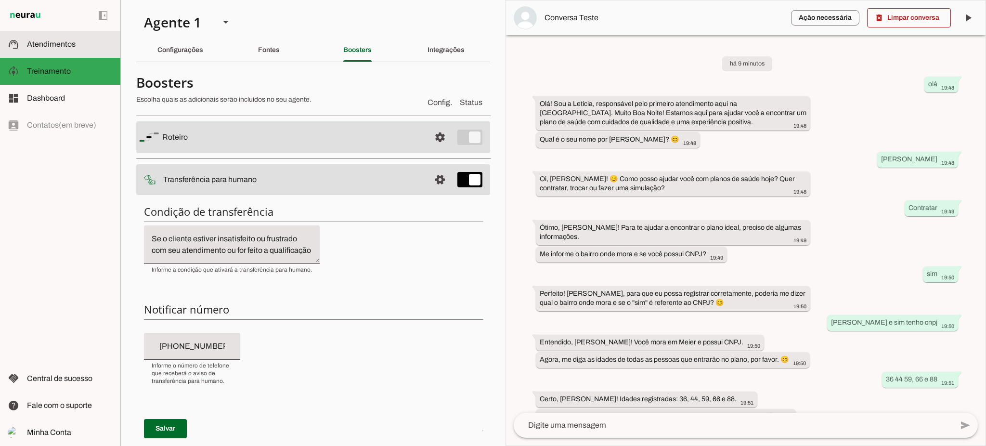
click at [78, 42] on slot at bounding box center [70, 45] width 86 height 12
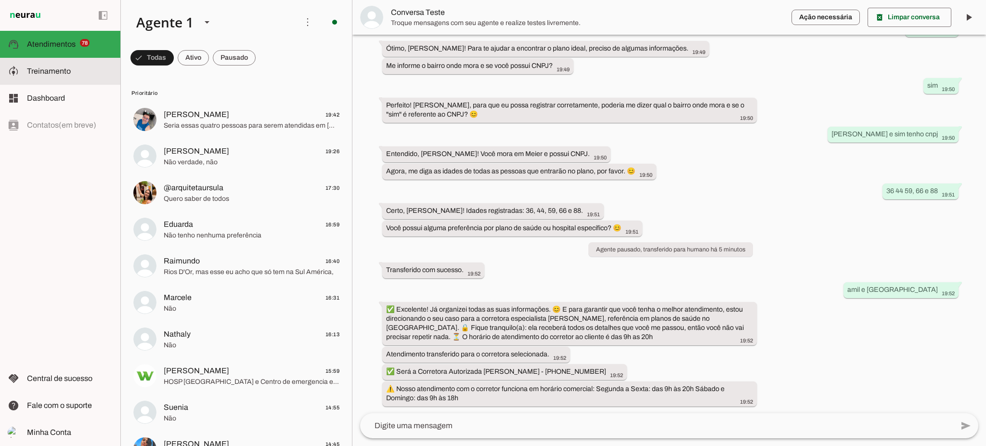
click at [79, 72] on slot at bounding box center [70, 71] width 86 height 12
